Goal: Task Accomplishment & Management: Use online tool/utility

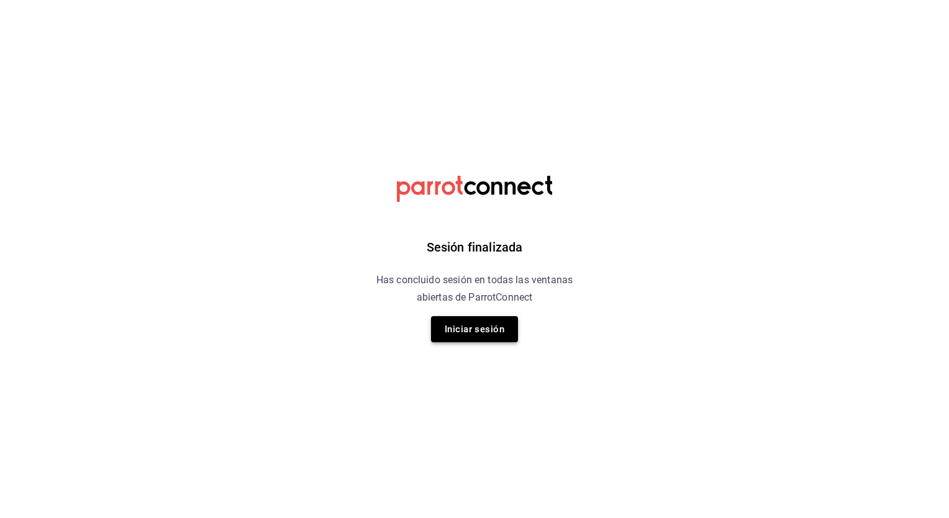
click at [482, 328] on button "Iniciar sesión" at bounding box center [474, 329] width 87 height 26
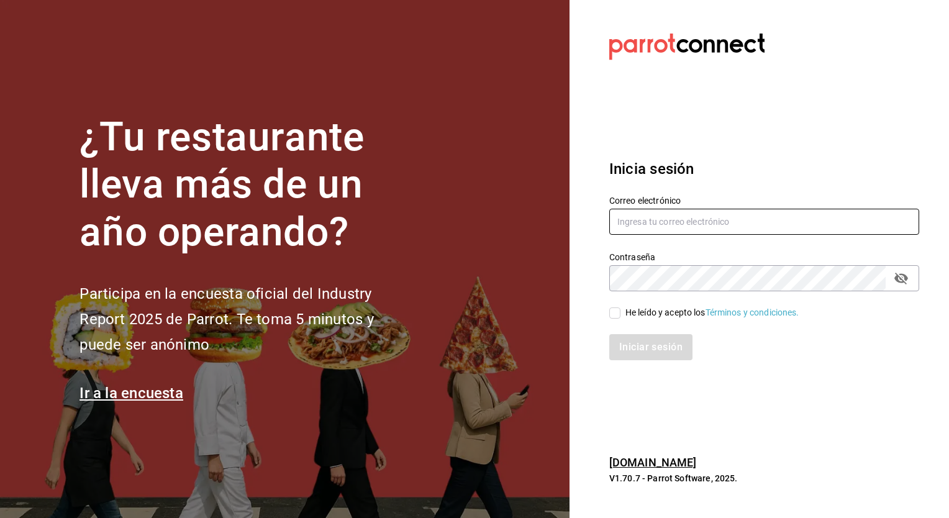
type input "[PERSON_NAME][EMAIL_ADDRESS][PERSON_NAME][DOMAIN_NAME]"
click at [612, 309] on input "He leído y acepto los Términos y condiciones." at bounding box center [614, 312] width 11 height 11
checkbox input "true"
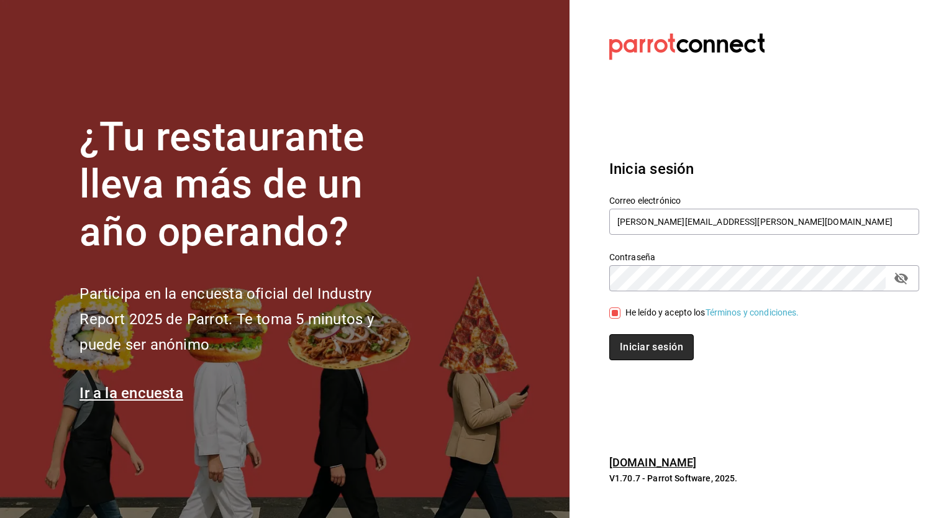
click at [656, 356] on button "Iniciar sesión" at bounding box center [651, 347] width 84 height 26
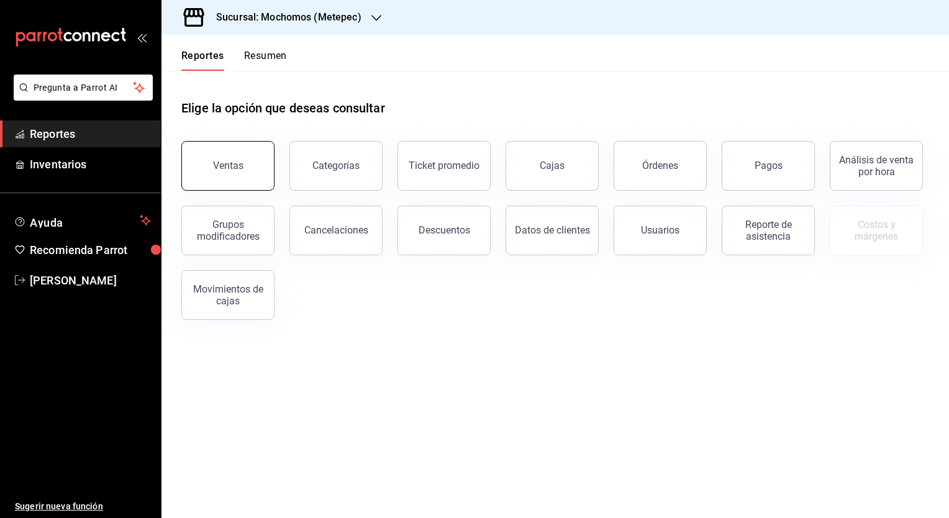
click at [251, 148] on button "Ventas" at bounding box center [227, 166] width 93 height 50
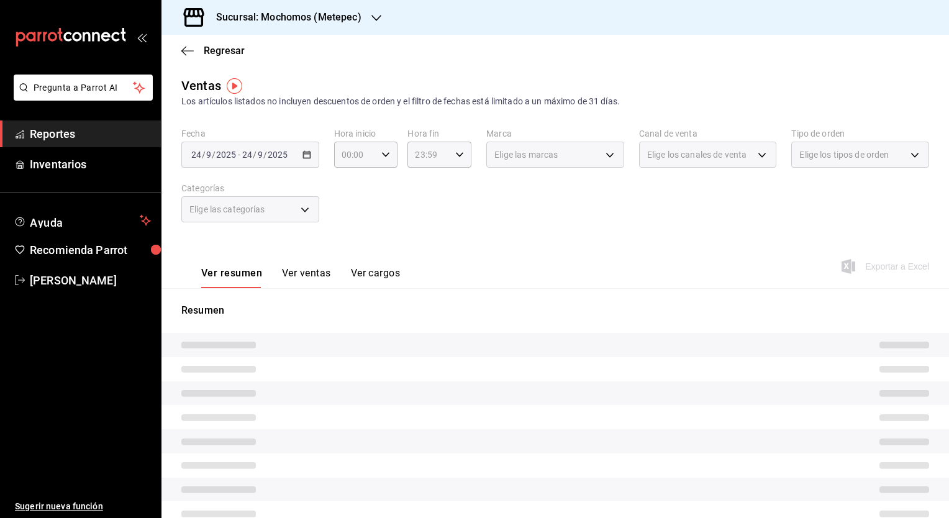
click at [374, 19] on icon "button" at bounding box center [376, 18] width 10 height 6
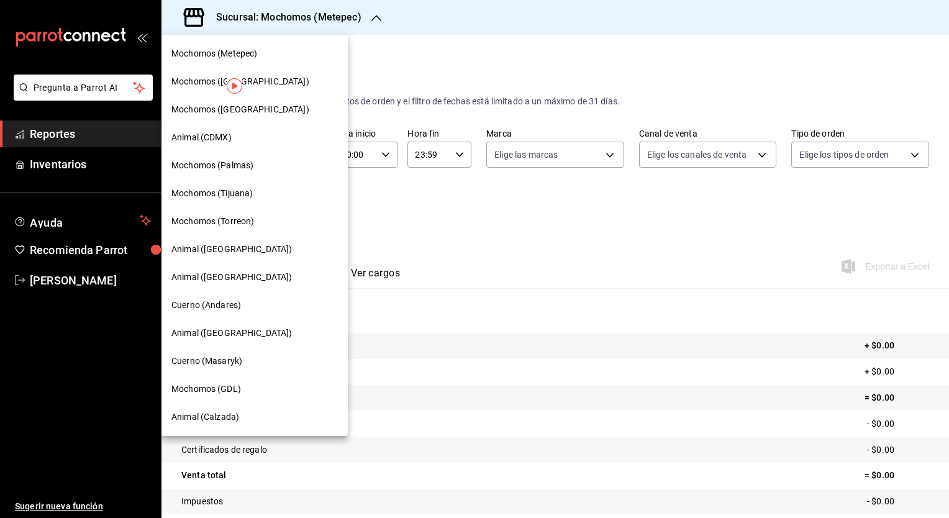
click at [243, 191] on span "Mochomos (Tijuana)" at bounding box center [211, 193] width 81 height 13
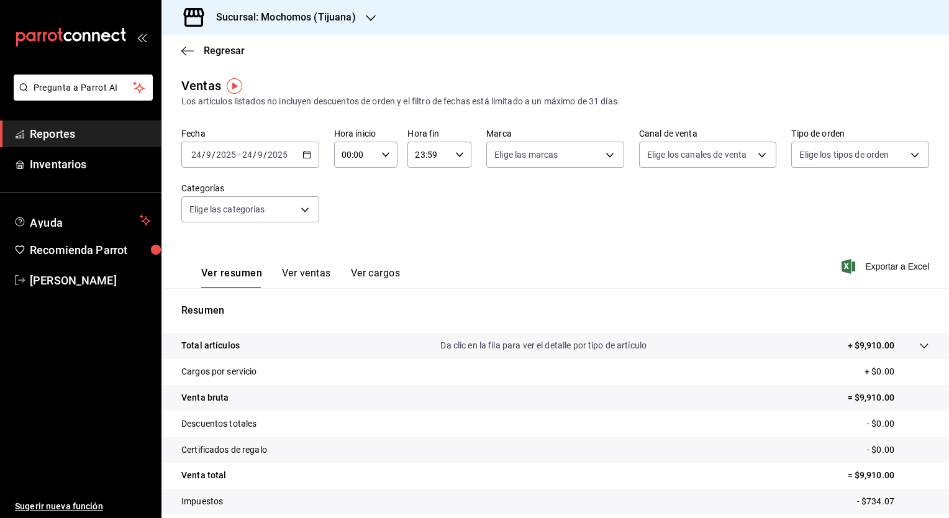
click at [303, 158] on icon "button" at bounding box center [306, 154] width 9 height 9
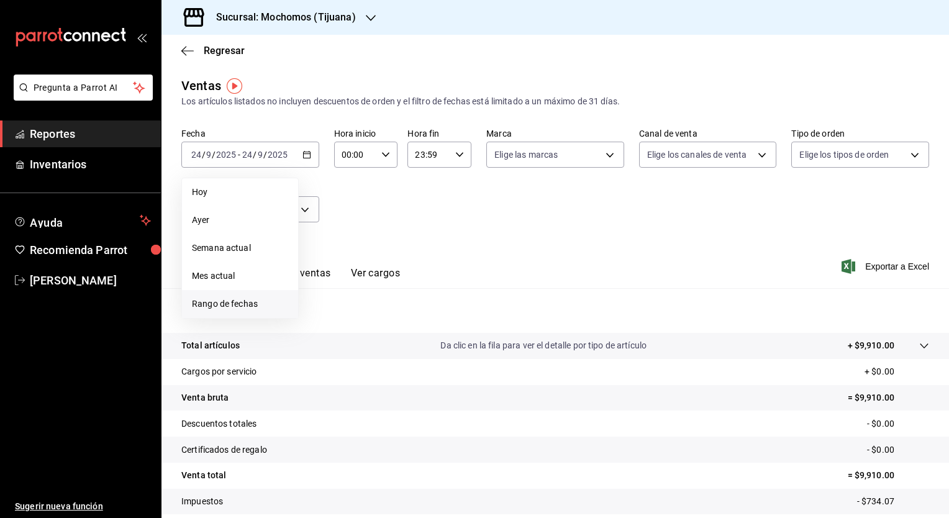
click at [253, 304] on span "Rango de fechas" at bounding box center [240, 303] width 96 height 13
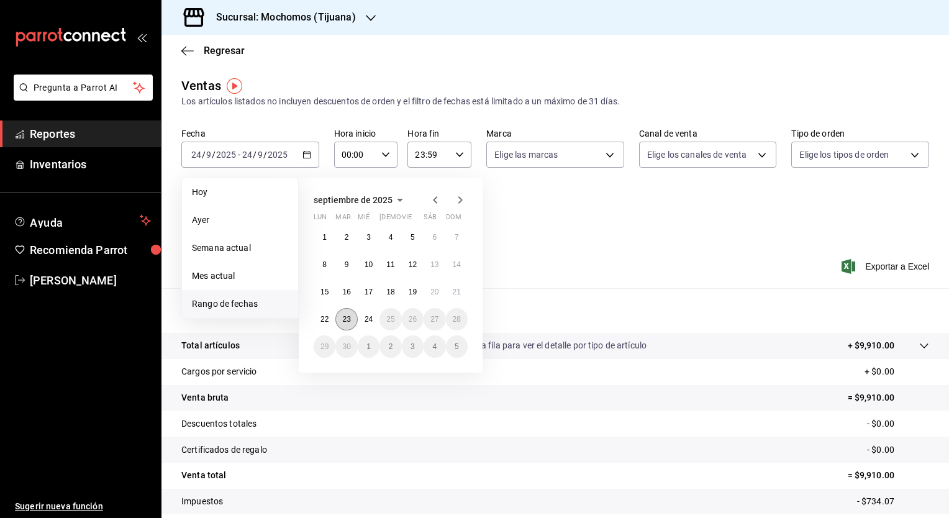
click at [348, 315] on abbr "23" at bounding box center [346, 319] width 8 height 9
click at [368, 316] on abbr "24" at bounding box center [368, 319] width 8 height 9
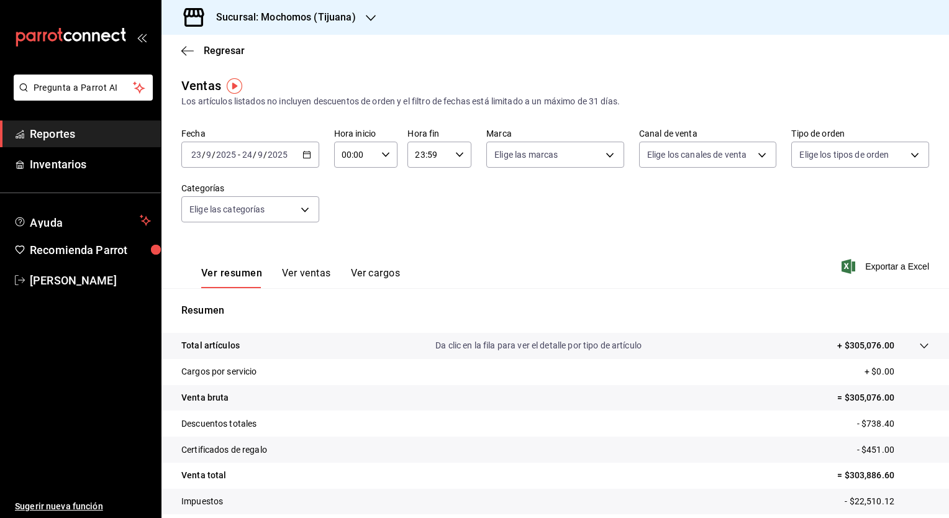
click at [867, 258] on div "Ver resumen Ver ventas Ver cargos Exportar a Excel" at bounding box center [554, 262] width 787 height 51
click at [878, 263] on span "Exportar a Excel" at bounding box center [886, 266] width 85 height 15
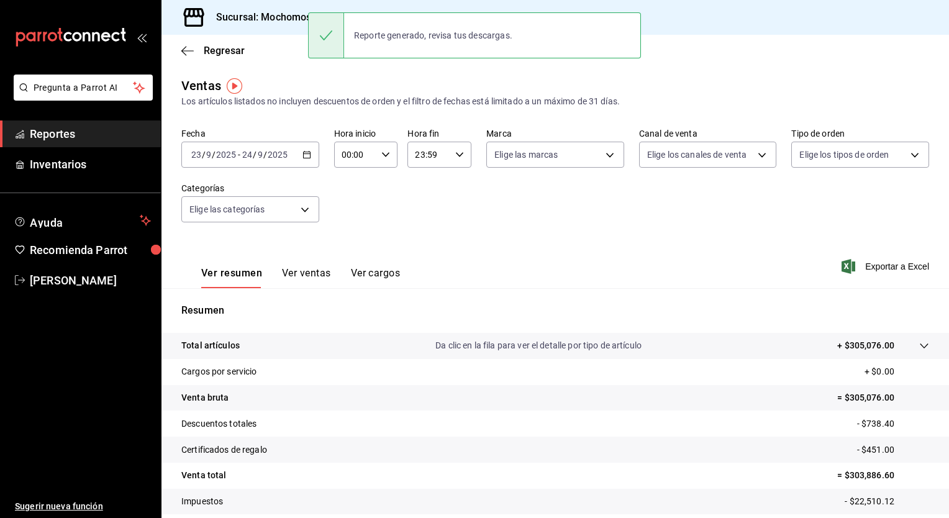
click at [47, 133] on span "Reportes" at bounding box center [90, 133] width 121 height 17
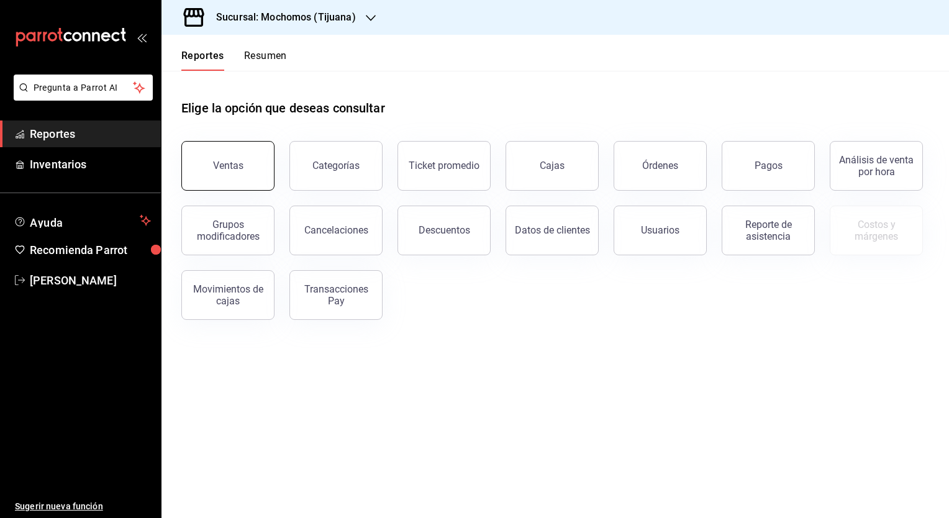
click at [244, 165] on button "Ventas" at bounding box center [227, 166] width 93 height 50
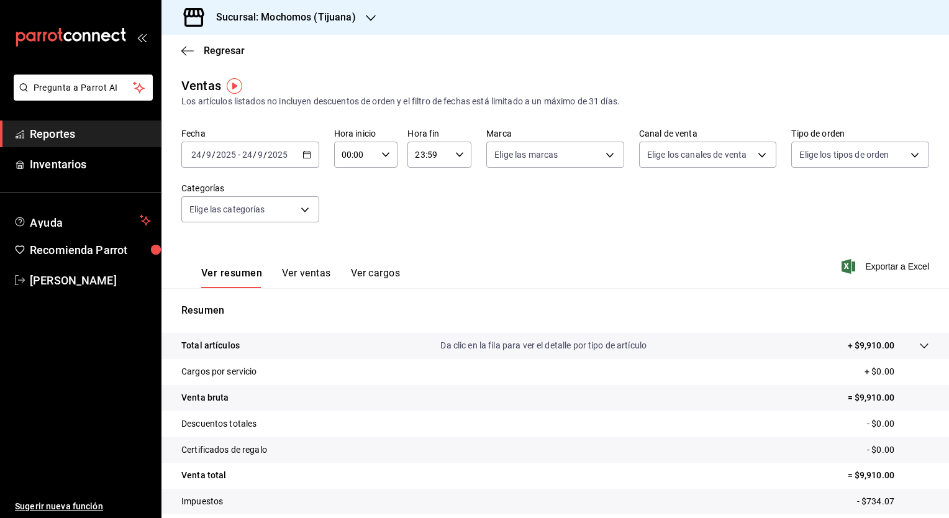
click at [120, 137] on span "Reportes" at bounding box center [90, 133] width 121 height 17
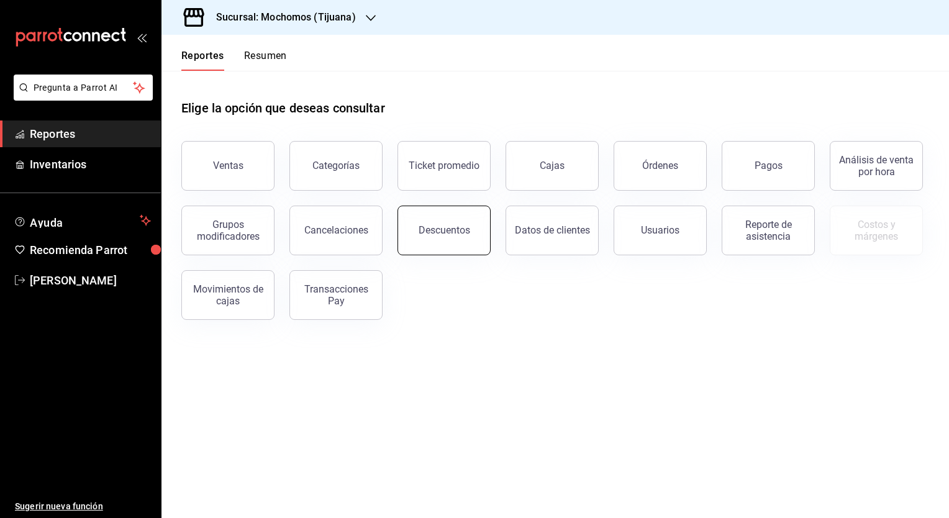
click at [448, 235] on div "Descuentos" at bounding box center [445, 230] width 52 height 12
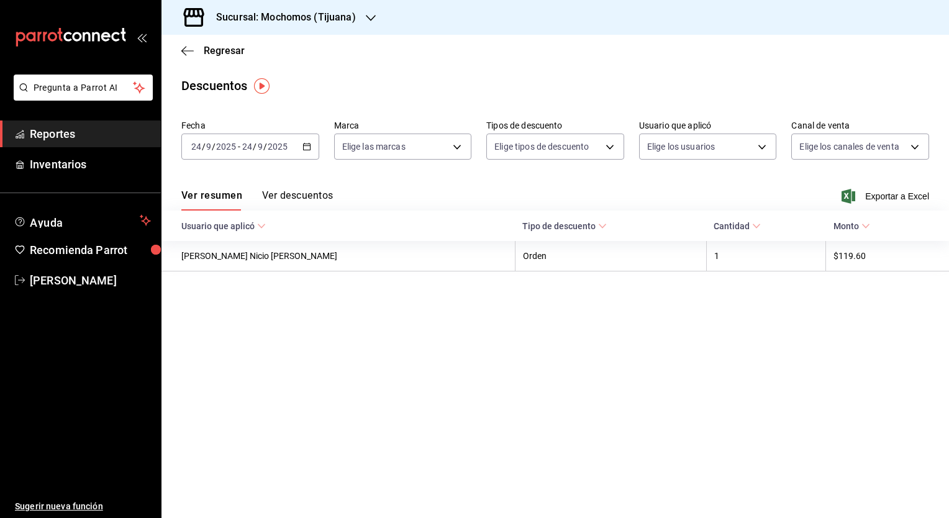
click at [304, 148] on icon "button" at bounding box center [306, 146] width 9 height 9
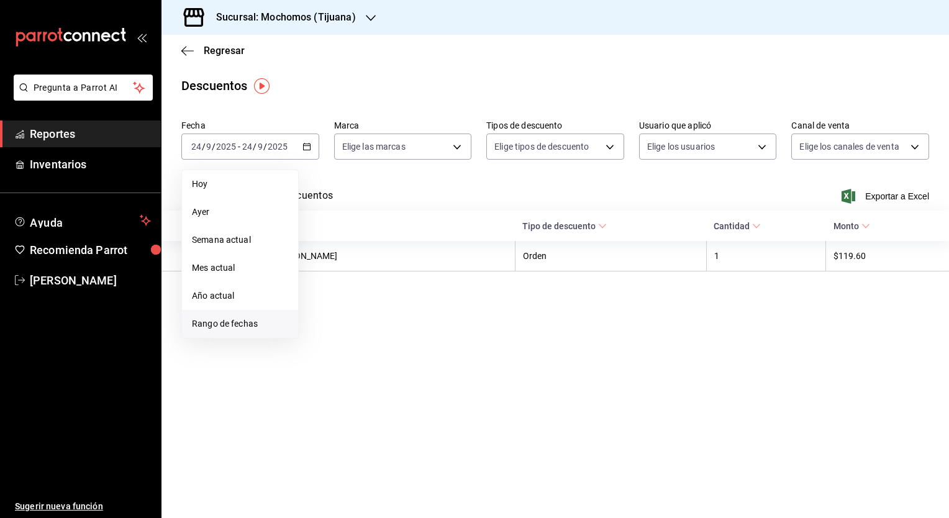
click at [245, 329] on span "Rango de fechas" at bounding box center [240, 323] width 96 height 13
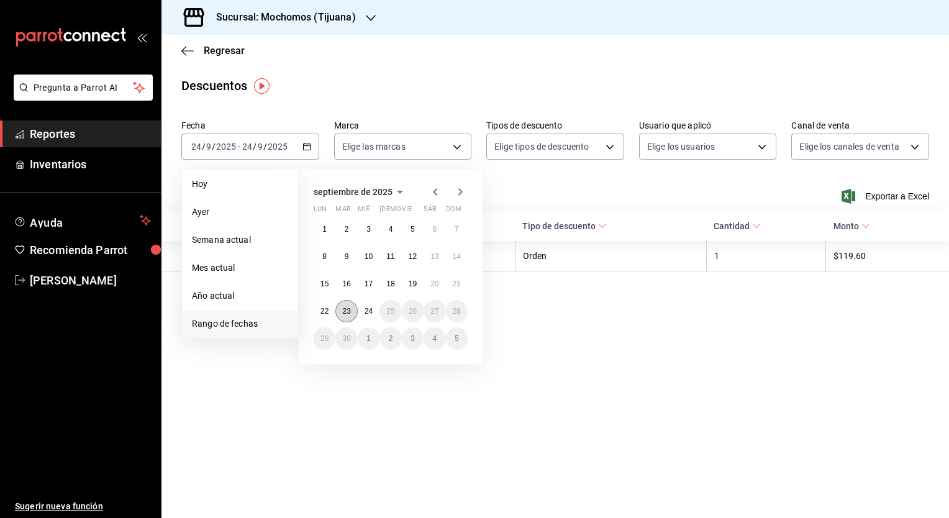
click at [348, 310] on abbr "23" at bounding box center [346, 311] width 8 height 9
click at [369, 309] on abbr "24" at bounding box center [368, 311] width 8 height 9
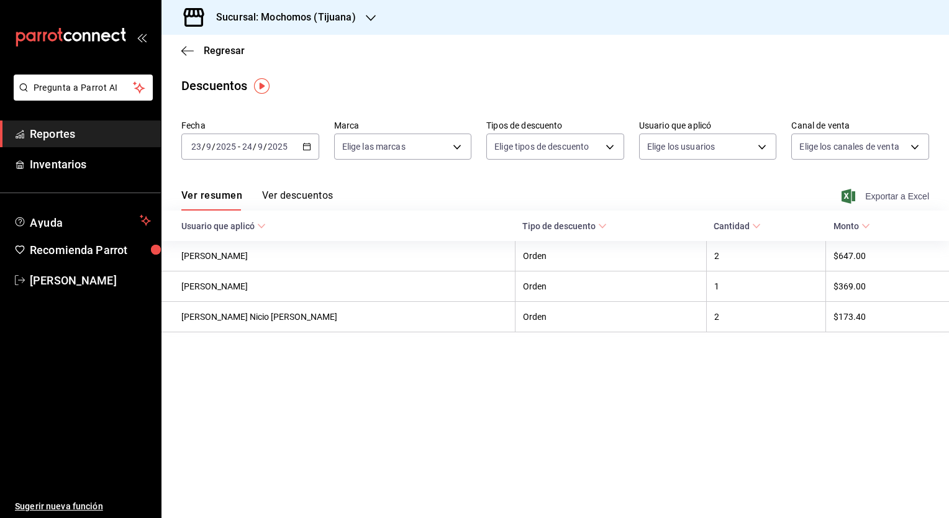
click at [892, 199] on span "Exportar a Excel" at bounding box center [886, 196] width 85 height 15
